Goal: Information Seeking & Learning: Understand process/instructions

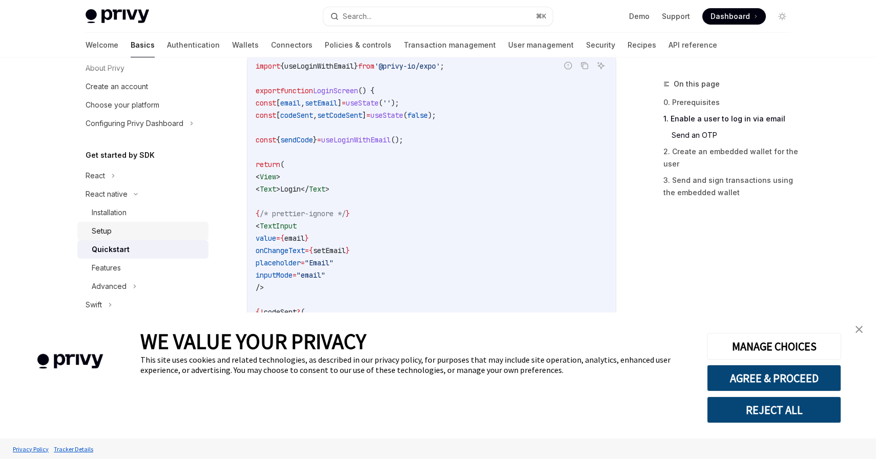
scroll to position [71, 0]
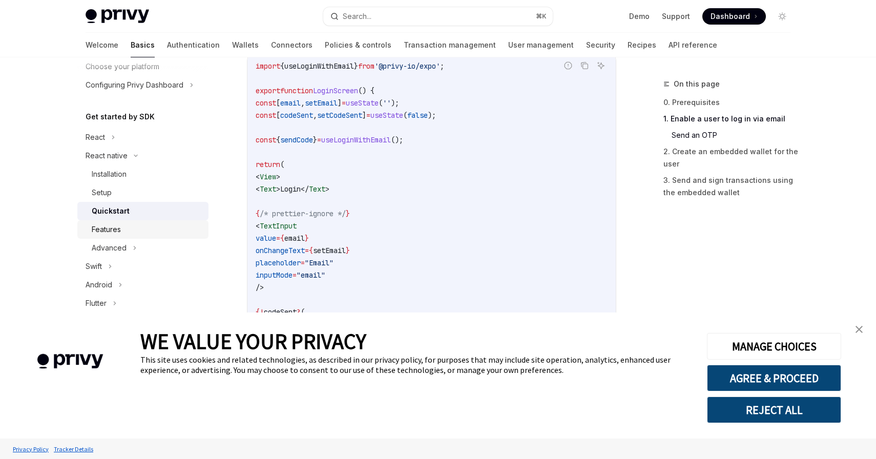
click at [196, 231] on div "Features" at bounding box center [147, 229] width 111 height 12
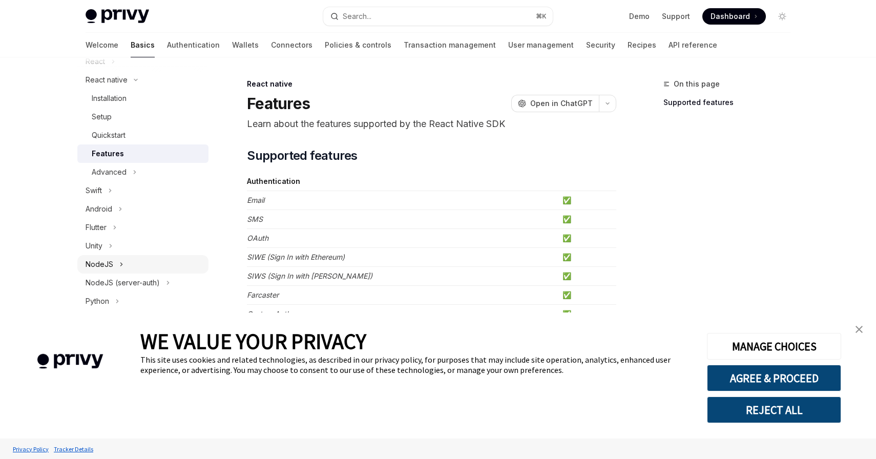
scroll to position [124, 0]
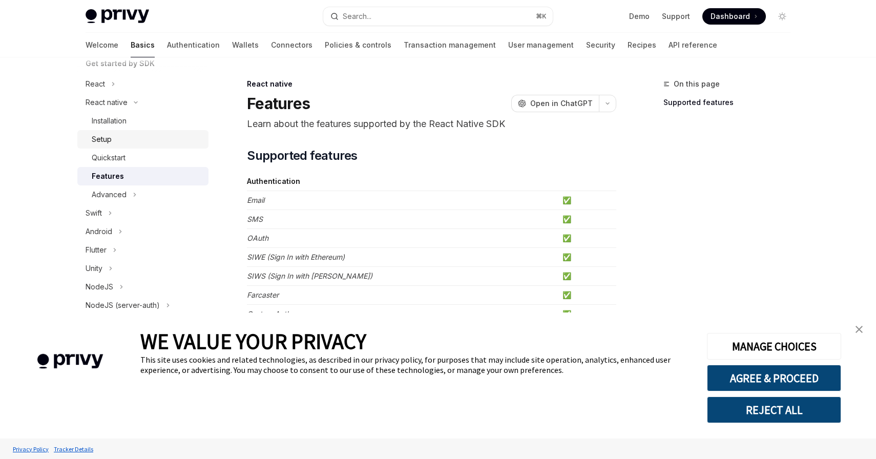
click at [189, 143] on div "Setup" at bounding box center [147, 139] width 111 height 12
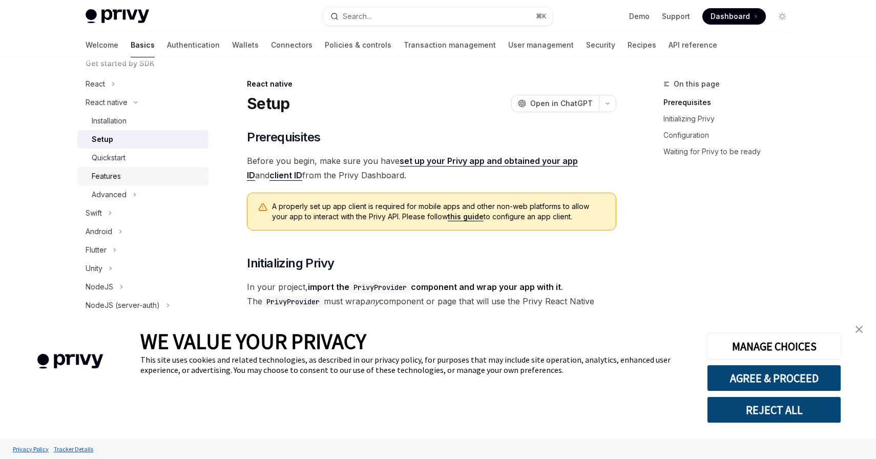
click at [188, 169] on link "Features" at bounding box center [142, 176] width 131 height 18
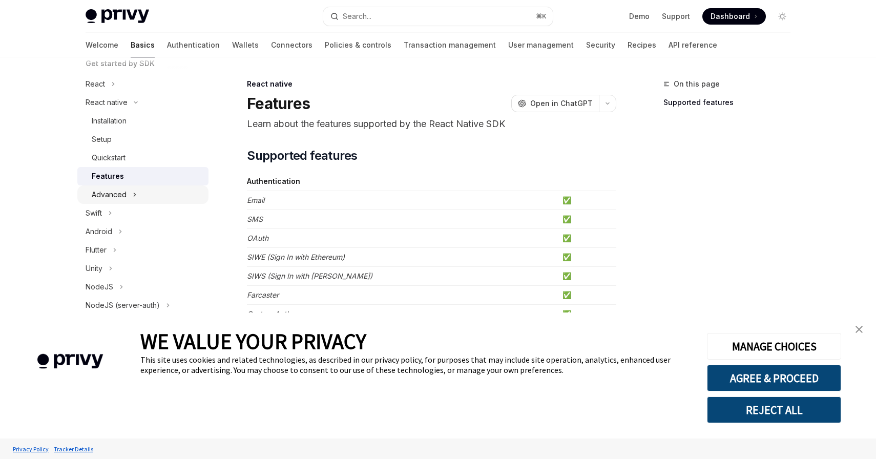
click at [188, 192] on button "Advanced" at bounding box center [142, 194] width 131 height 18
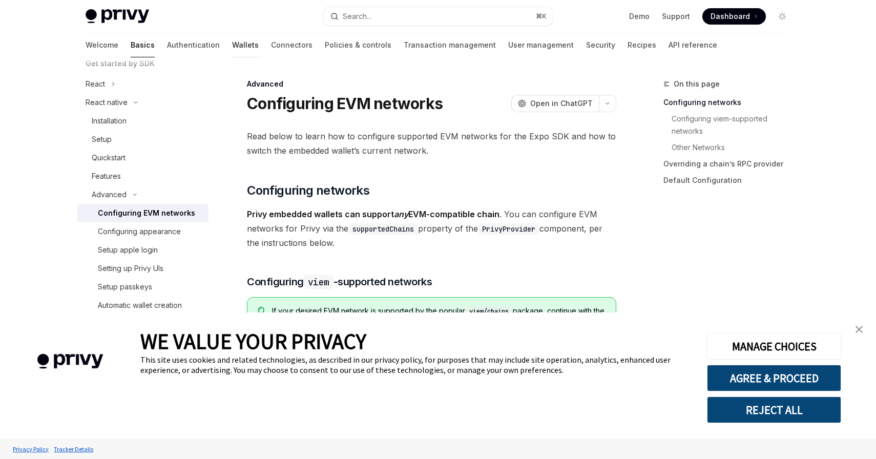
click at [232, 46] on link "Wallets" at bounding box center [245, 45] width 27 height 25
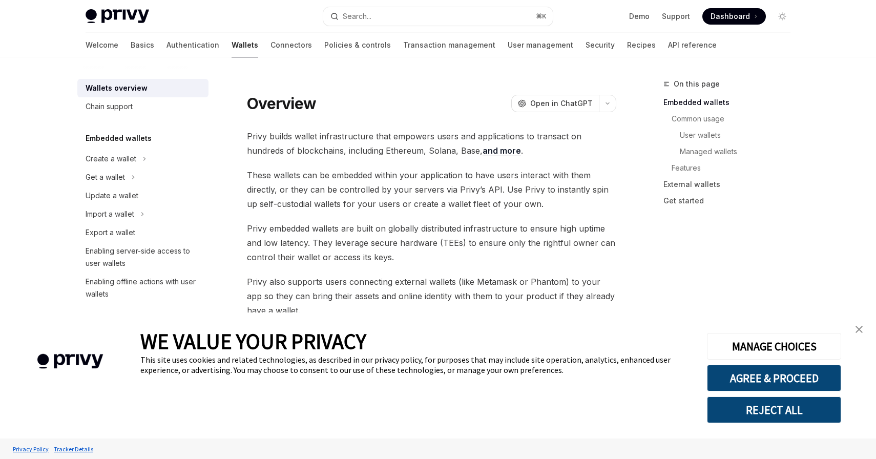
scroll to position [5, 0]
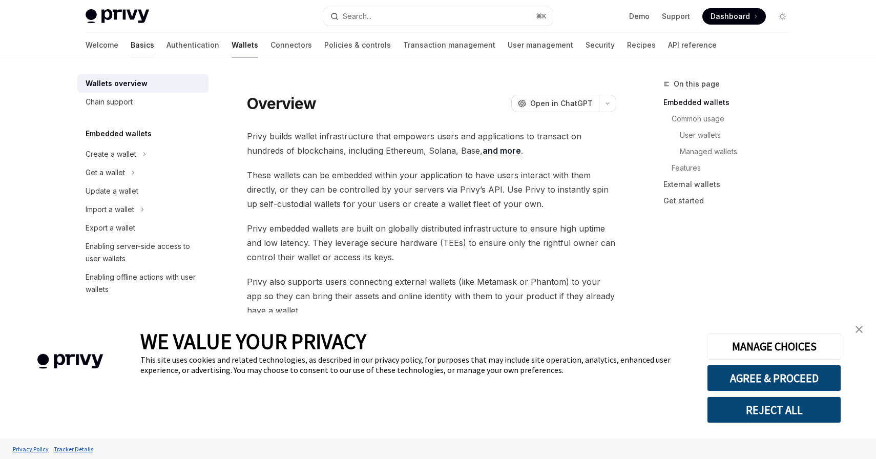
click at [131, 43] on link "Basics" at bounding box center [143, 45] width 24 height 25
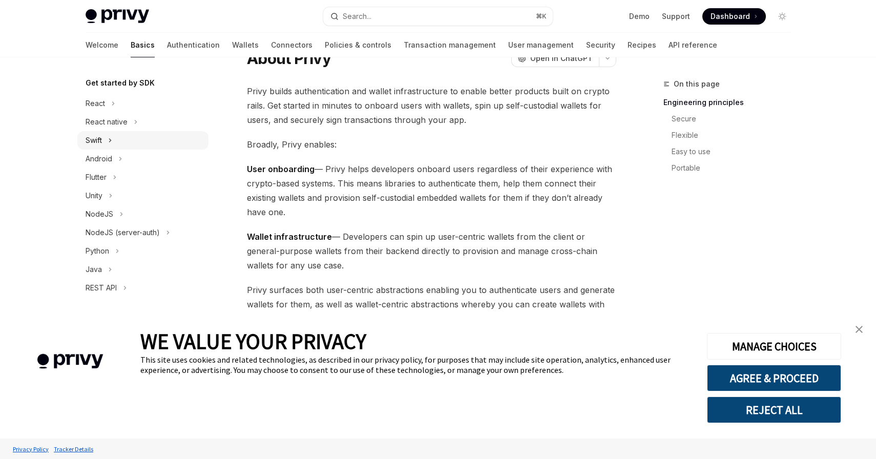
scroll to position [83, 0]
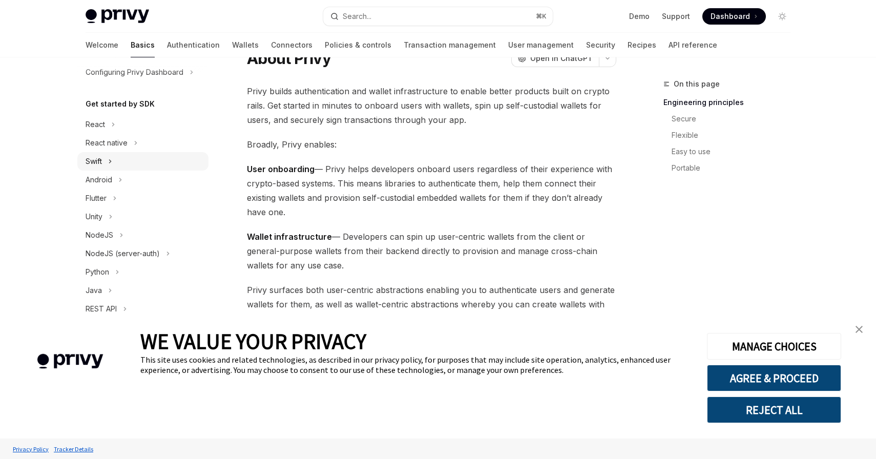
click at [175, 137] on button "React native" at bounding box center [142, 143] width 131 height 18
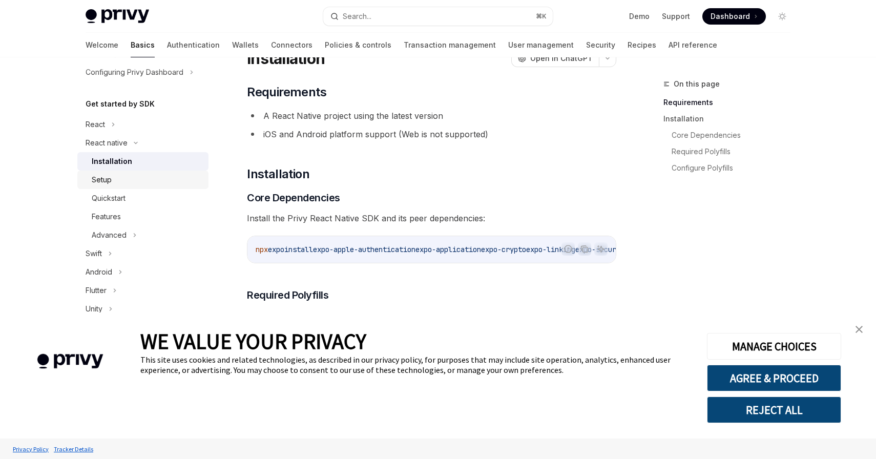
click at [175, 174] on div "Setup" at bounding box center [147, 180] width 111 height 12
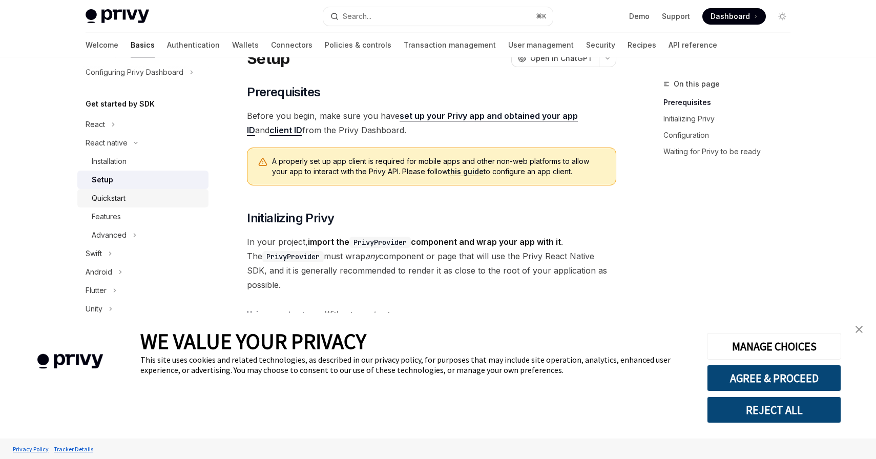
click at [175, 192] on div "Quickstart" at bounding box center [147, 198] width 111 height 12
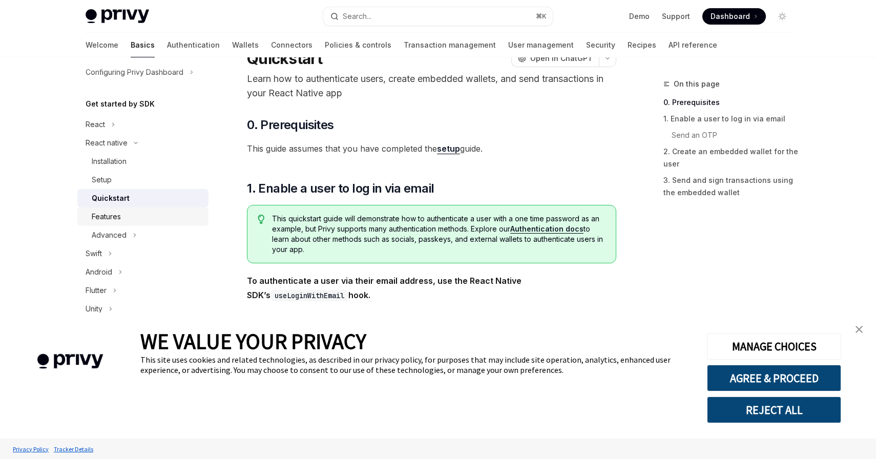
click at [173, 212] on div "Features" at bounding box center [147, 216] width 111 height 12
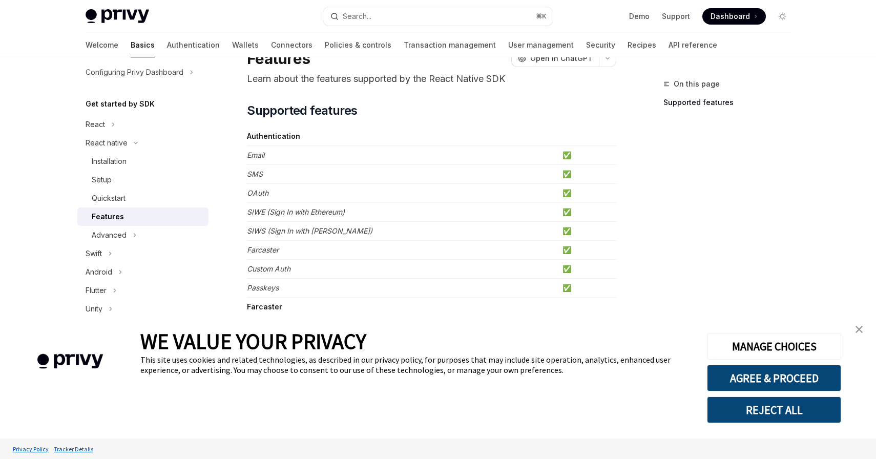
click at [173, 218] on div "Features" at bounding box center [147, 216] width 111 height 12
click at [173, 227] on button "Advanced" at bounding box center [142, 235] width 131 height 18
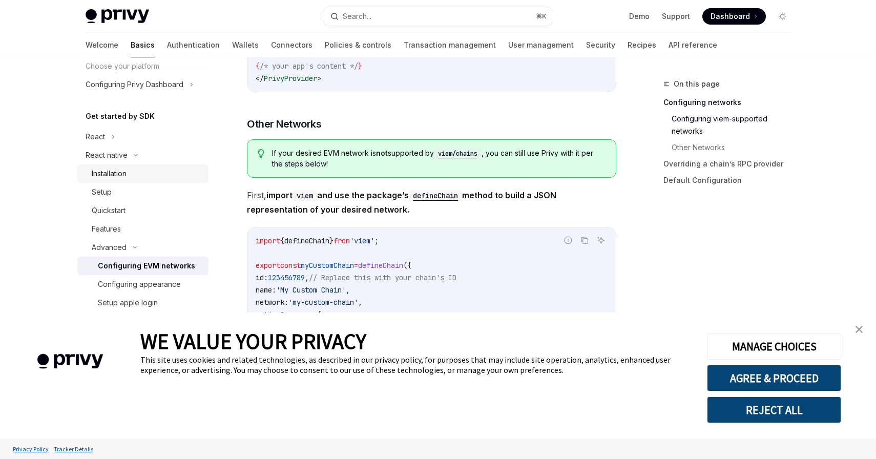
scroll to position [72, 0]
click at [129, 245] on icon at bounding box center [135, 246] width 12 height 4
click at [139, 227] on div "Features" at bounding box center [147, 228] width 111 height 12
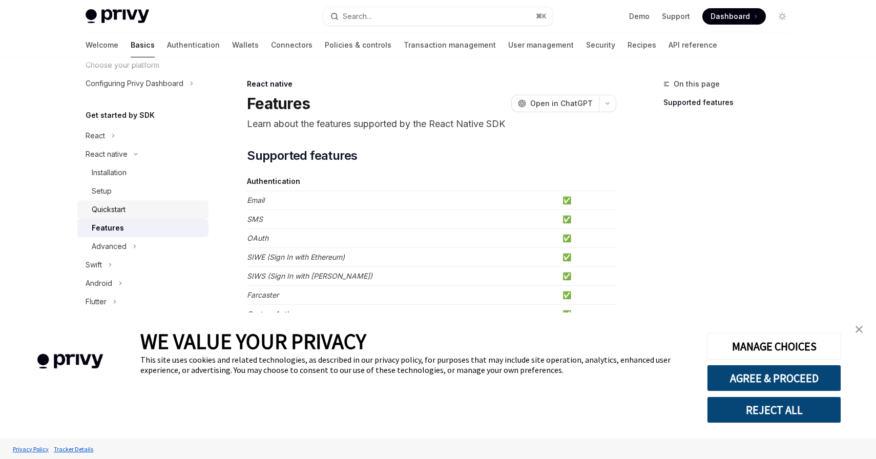
click at [146, 207] on div "Quickstart" at bounding box center [147, 209] width 111 height 12
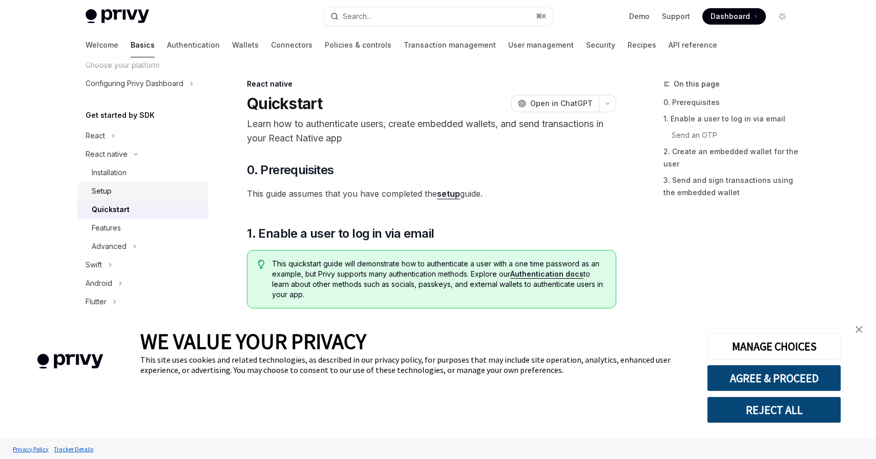
click at [155, 185] on div "Setup" at bounding box center [147, 191] width 111 height 12
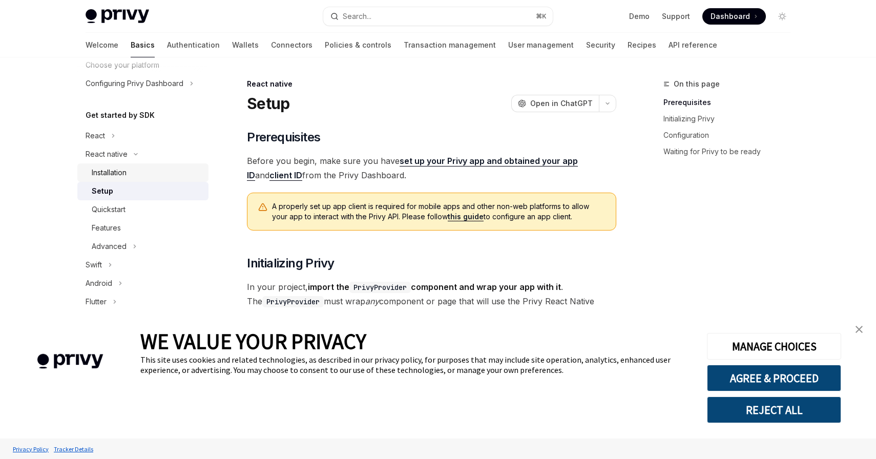
click at [165, 174] on div "Installation" at bounding box center [147, 172] width 111 height 12
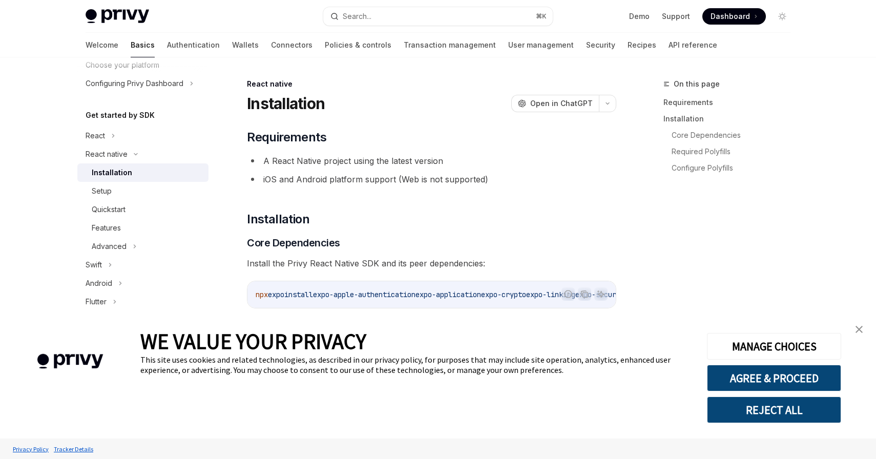
type textarea "*"
